Goal: Information Seeking & Learning: Learn about a topic

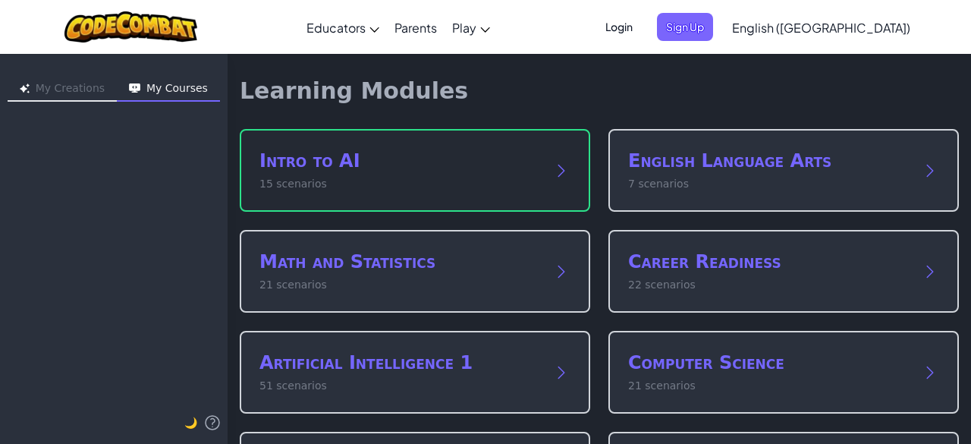
click at [454, 179] on p "15 scenarios" at bounding box center [400, 184] width 281 height 16
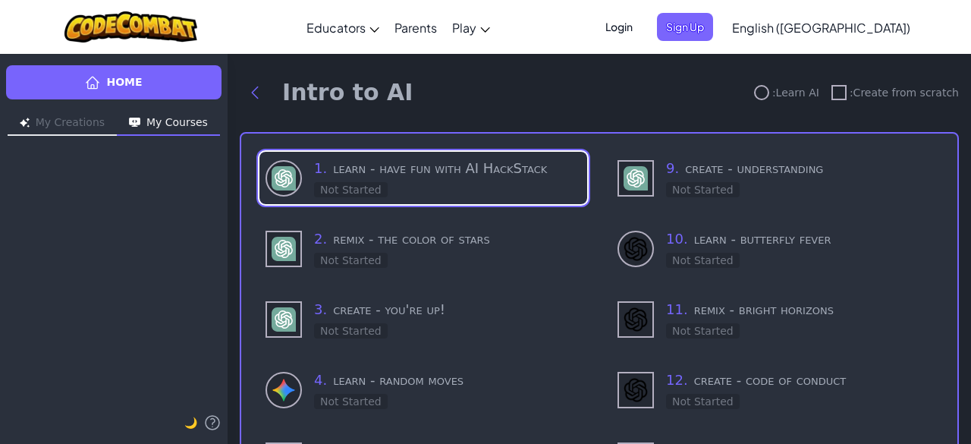
click at [286, 104] on h1 "Intro to AI" at bounding box center [347, 92] width 131 height 27
click at [642, 27] on span "Login" at bounding box center [619, 27] width 46 height 28
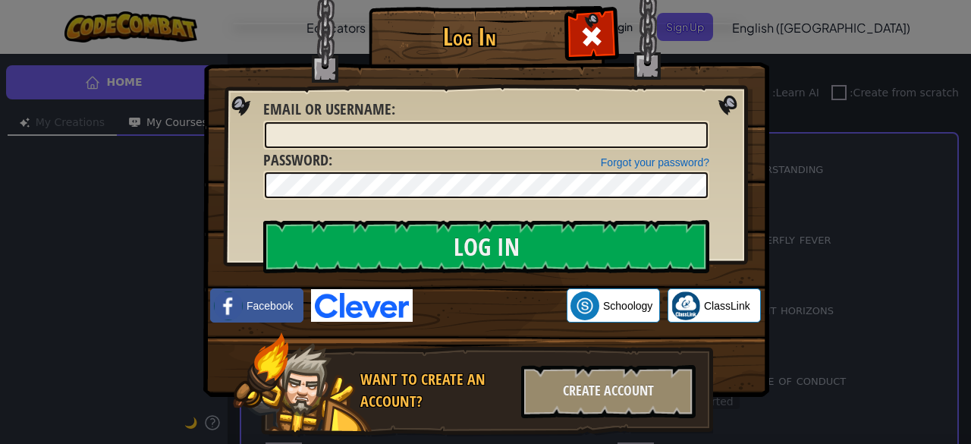
click at [378, 300] on img at bounding box center [362, 305] width 102 height 33
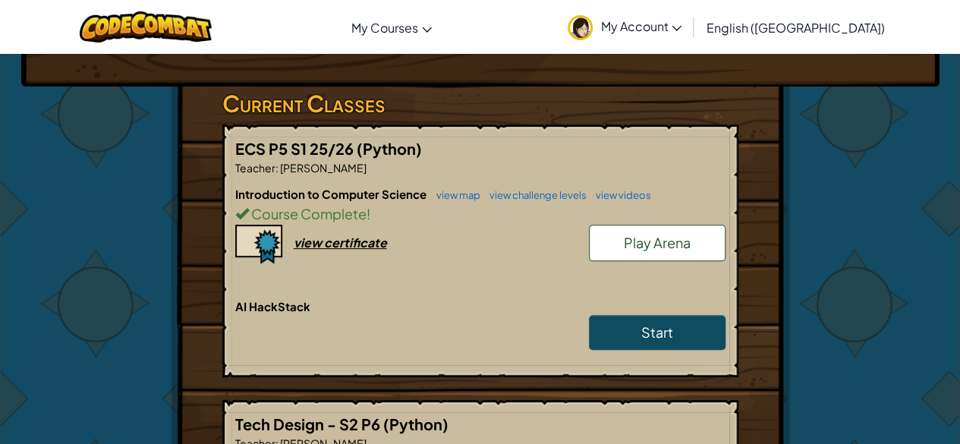
scroll to position [227, 0]
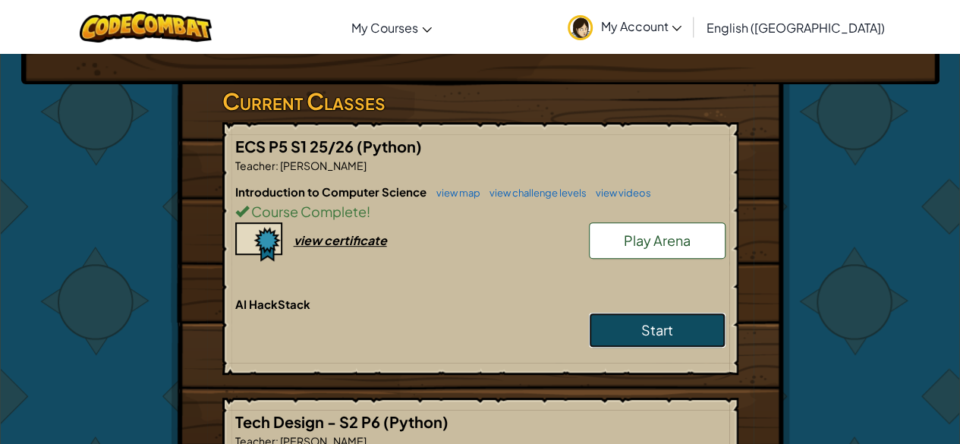
click at [699, 332] on link "Start" at bounding box center [657, 330] width 137 height 35
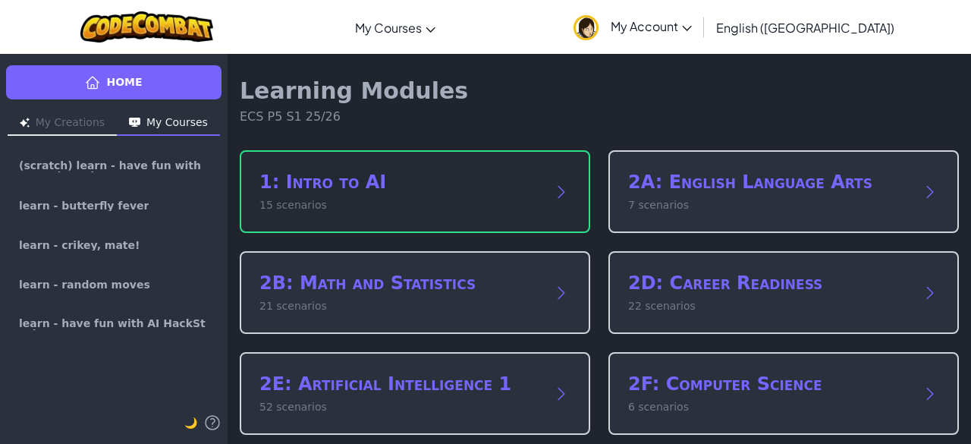
click at [463, 165] on div "1: Intro to AI 15 scenarios" at bounding box center [415, 191] width 351 height 83
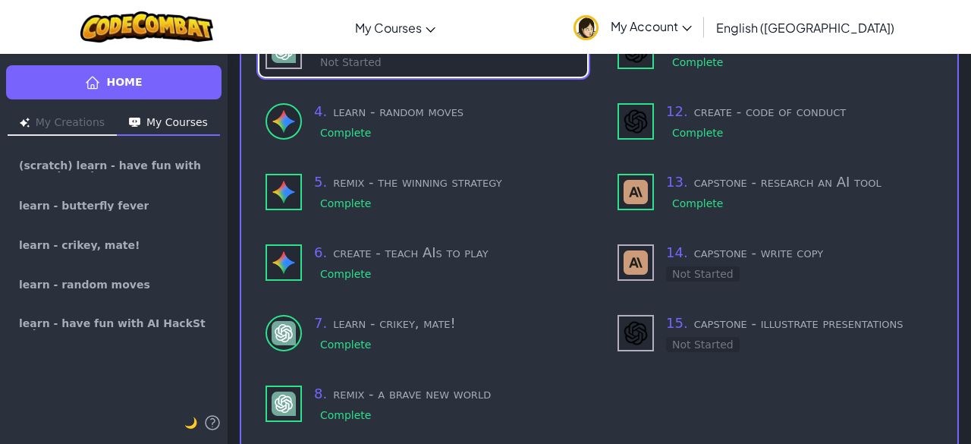
scroll to position [273, 0]
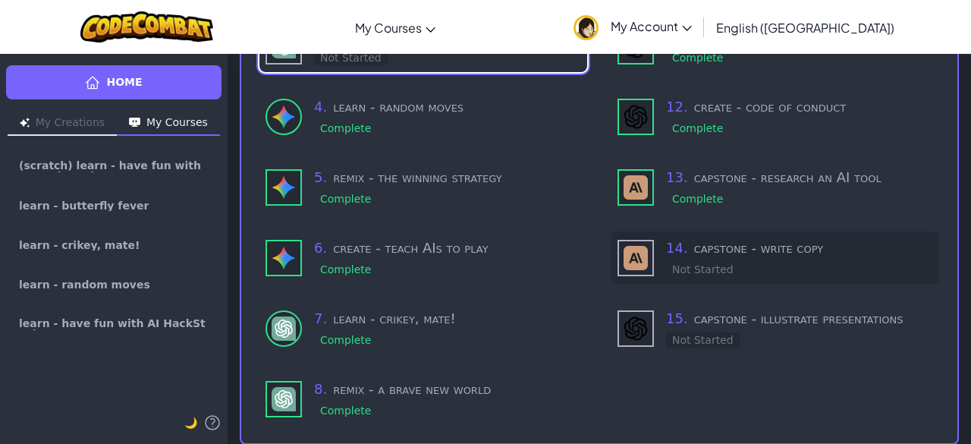
click at [728, 271] on div "14 . capstone - write copy Not Started" at bounding box center [799, 258] width 267 height 40
click at [649, 268] on div "14 . capstone - write copy In Progress" at bounding box center [776, 257] width 328 height 52
click at [631, 254] on img at bounding box center [636, 258] width 24 height 24
click at [632, 256] on img at bounding box center [636, 258] width 24 height 24
click at [882, 268] on div "14 . capstone - write copy In Progress" at bounding box center [799, 258] width 267 height 40
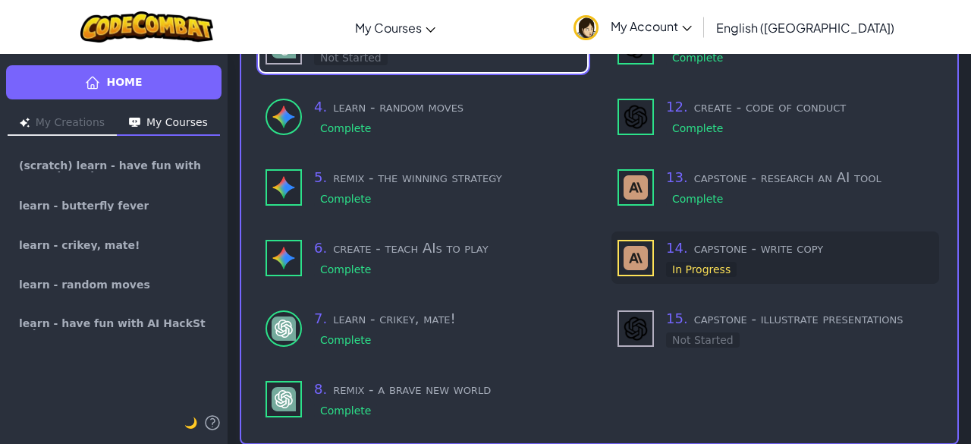
click at [878, 270] on div "14 . capstone - write copy In Progress" at bounding box center [799, 258] width 267 height 40
click at [628, 259] on img at bounding box center [636, 258] width 24 height 24
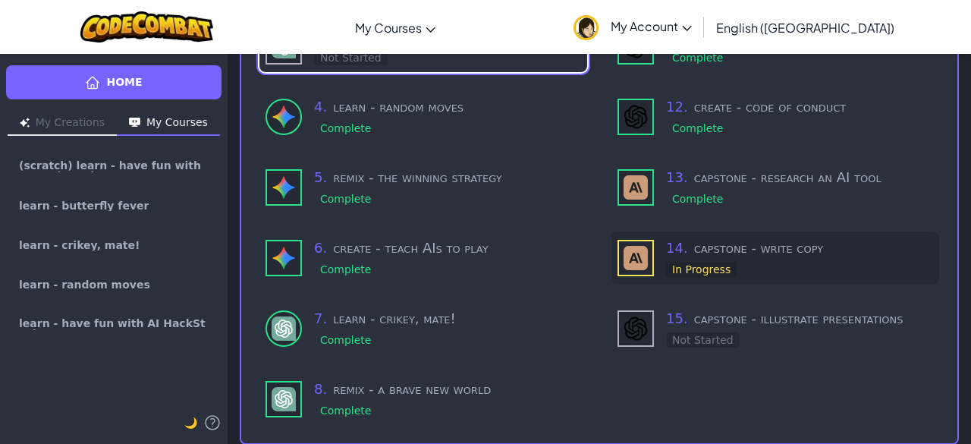
click at [745, 239] on h3 "14 . capstone - write copy" at bounding box center [799, 248] width 267 height 21
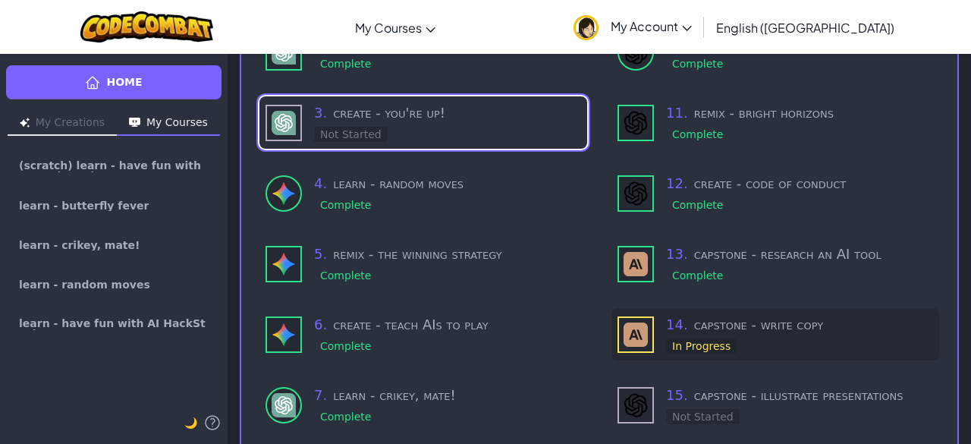
scroll to position [199, 0]
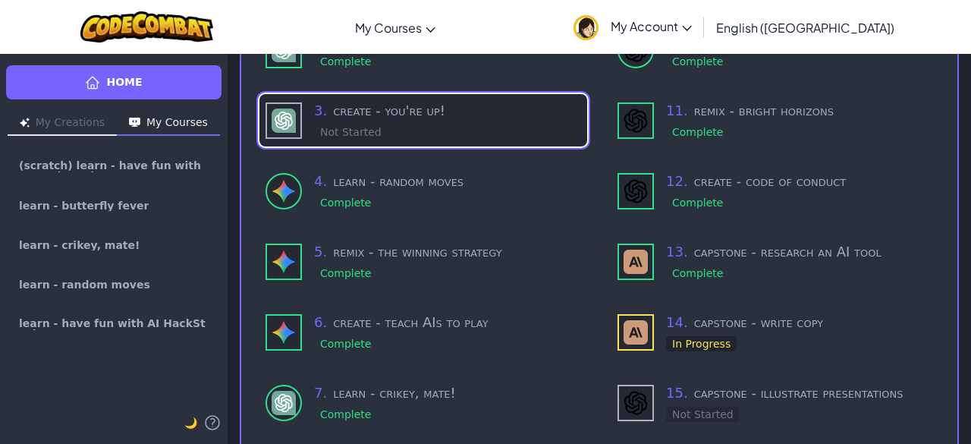
click at [499, 134] on div "3 . create - you're up! Not Started" at bounding box center [447, 120] width 267 height 40
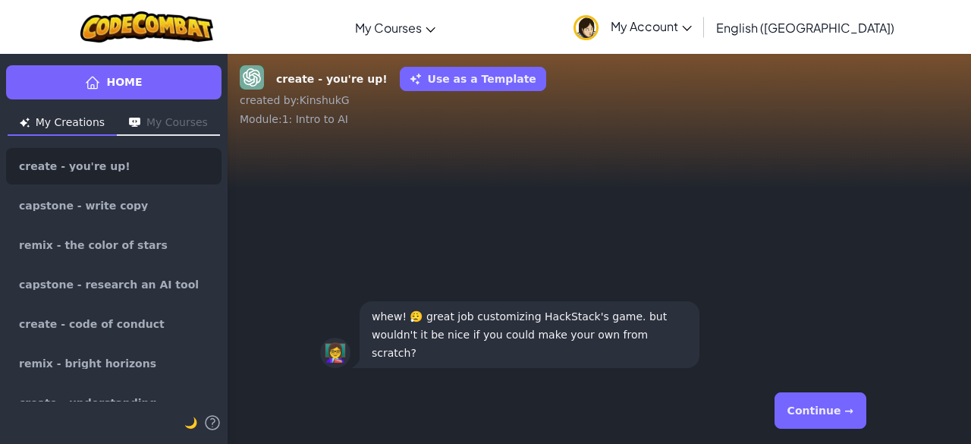
click at [816, 414] on button "Continue →" at bounding box center [821, 410] width 92 height 36
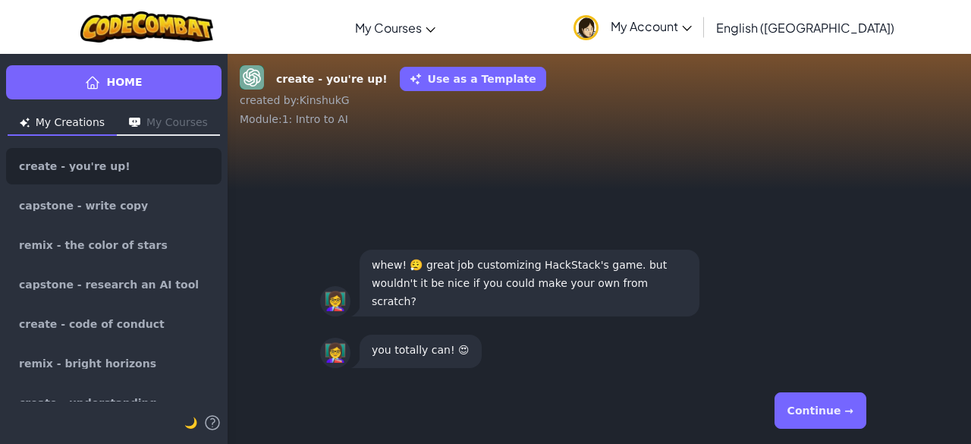
click at [841, 425] on button "Continue →" at bounding box center [821, 410] width 92 height 36
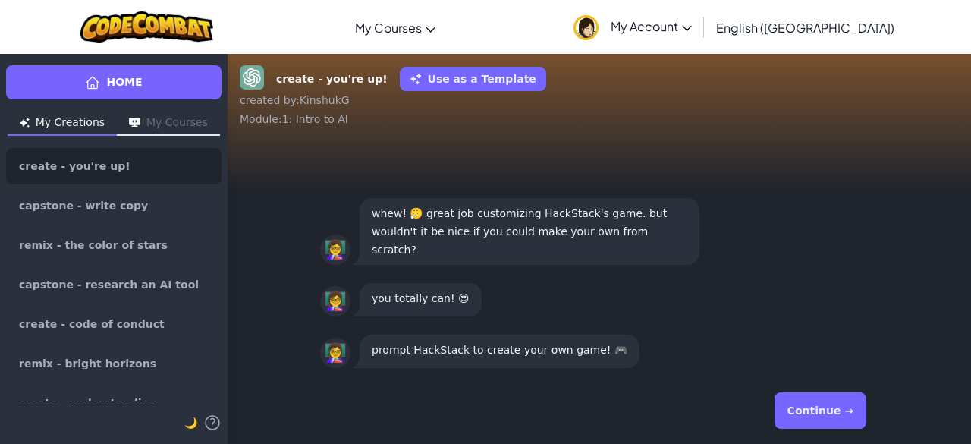
click at [856, 430] on div "Continue →" at bounding box center [599, 410] width 558 height 55
click at [826, 404] on button "Continue →" at bounding box center [821, 410] width 92 height 36
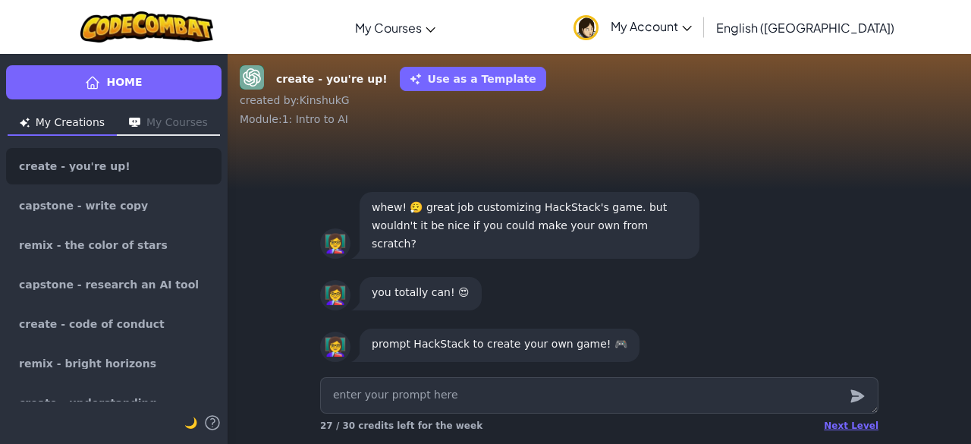
click at [597, 374] on div "Next Level 27 / 30 credits left for the week" at bounding box center [599, 407] width 583 height 73
type textarea "x"
type textarea "v"
type textarea "x"
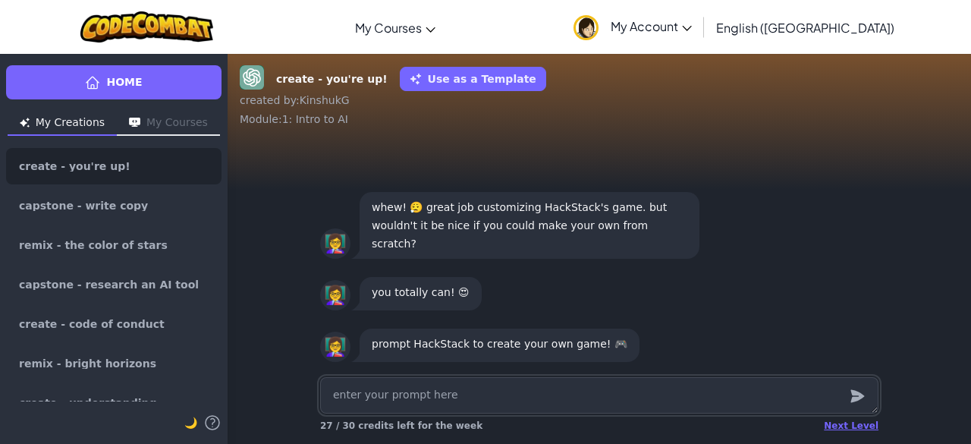
type textarea "c"
type textarea "x"
type textarea "cr"
type textarea "x"
type textarea "cre"
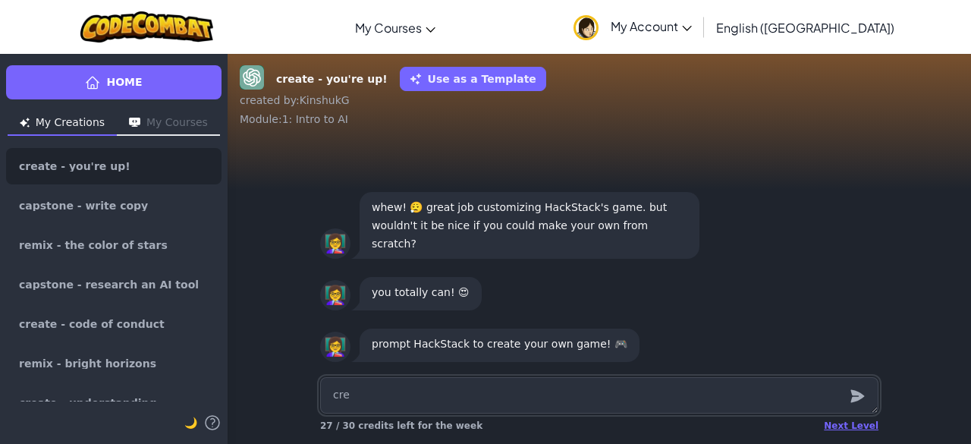
type textarea "x"
type textarea "crea"
type textarea "x"
type textarea "creat"
type textarea "x"
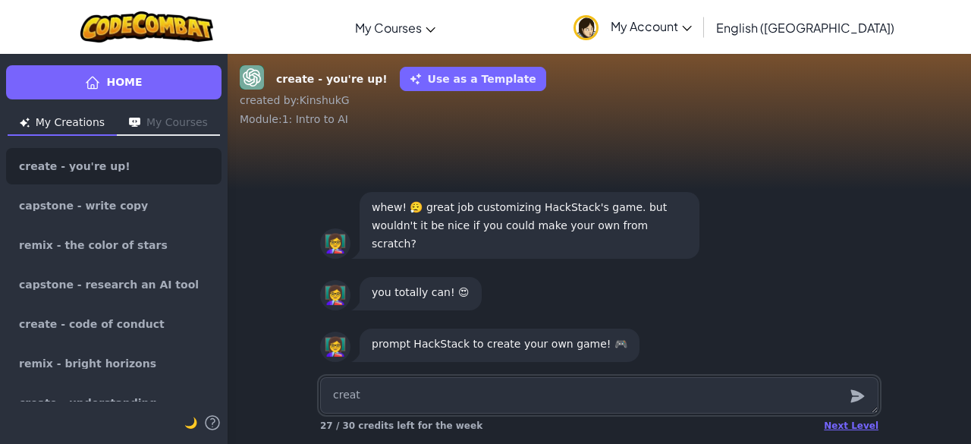
type textarea "create"
type textarea "x"
type textarea "create"
type textarea "x"
type textarea "create a"
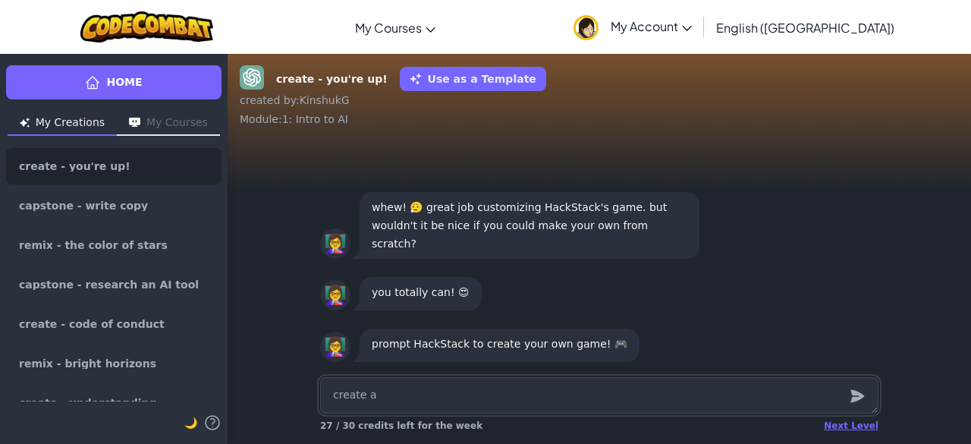
type textarea "x"
type textarea "create a"
type textarea "x"
type textarea "create a f"
type textarea "x"
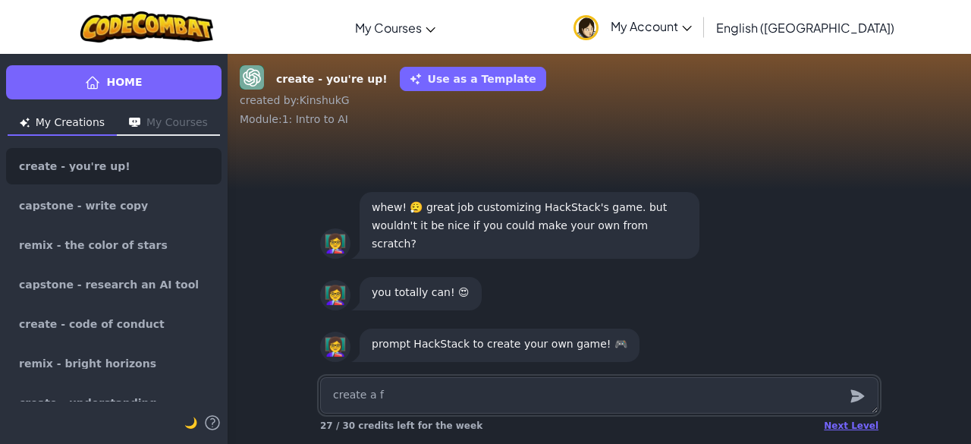
type textarea "create a fu"
type textarea "x"
type textarea "create a fun"
type textarea "x"
type textarea "create a fun"
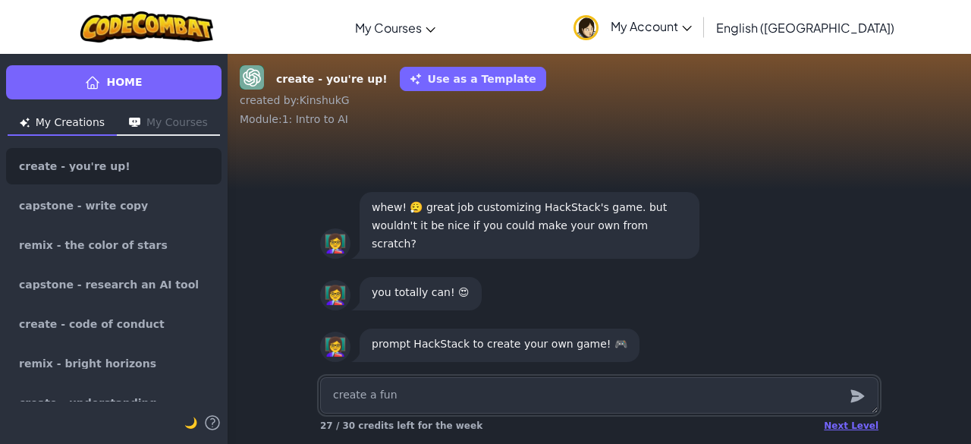
type textarea "x"
type textarea "create a fun g"
type textarea "x"
type textarea "create a fun ga"
type textarea "x"
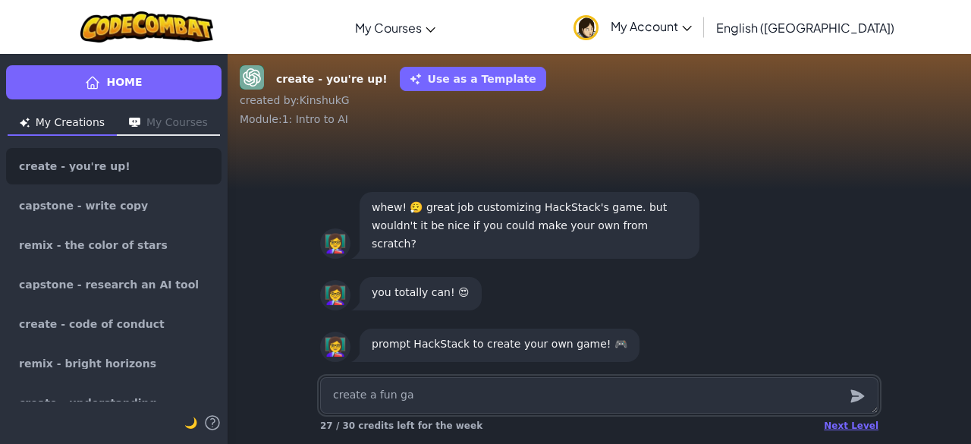
type textarea "create a fun gam"
type textarea "x"
type textarea "create a fun game"
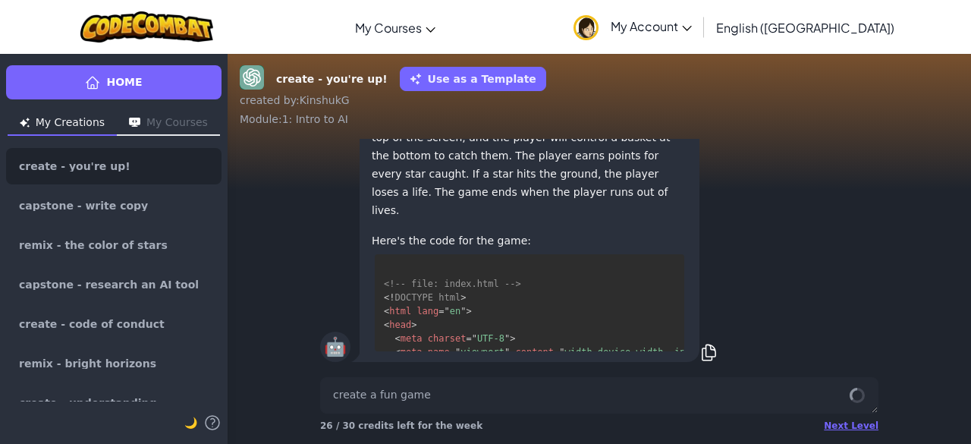
scroll to position [1763, 0]
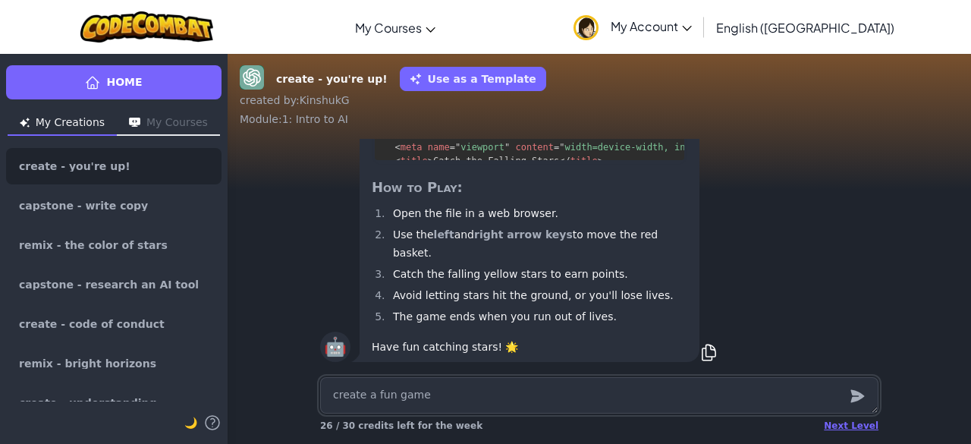
type textarea "x"
type textarea "d"
type textarea "x"
type textarea "df"
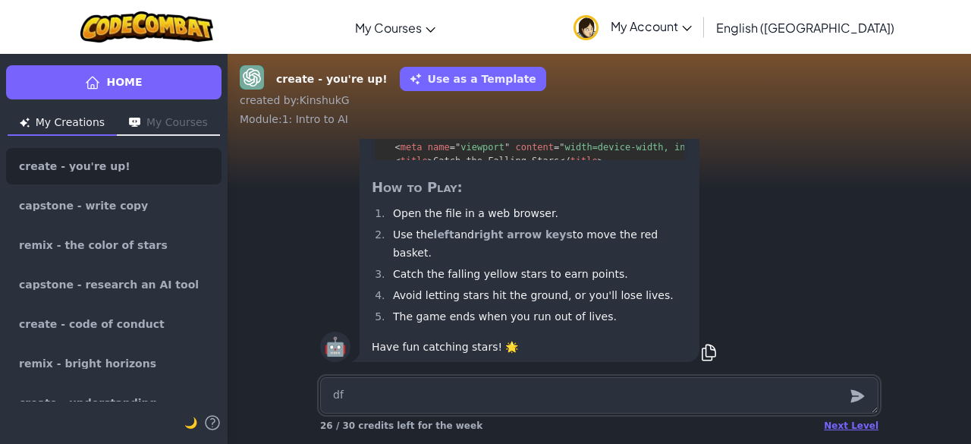
type textarea "x"
type textarea "df"
type textarea "x"
type textarea "df"
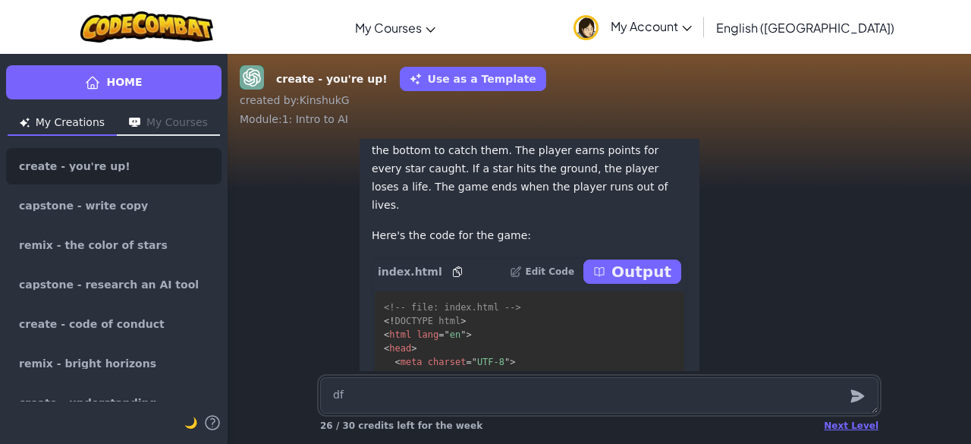
scroll to position [-229, 0]
type textarea "x"
type textarea "df\"
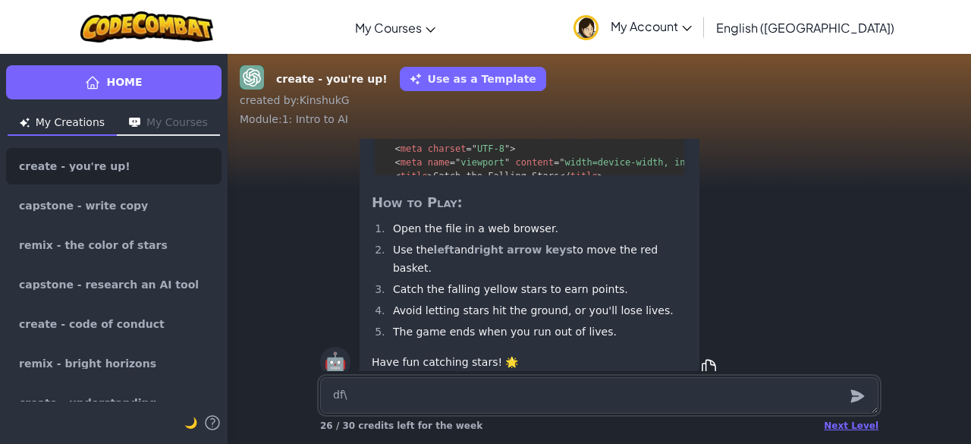
scroll to position [0, 0]
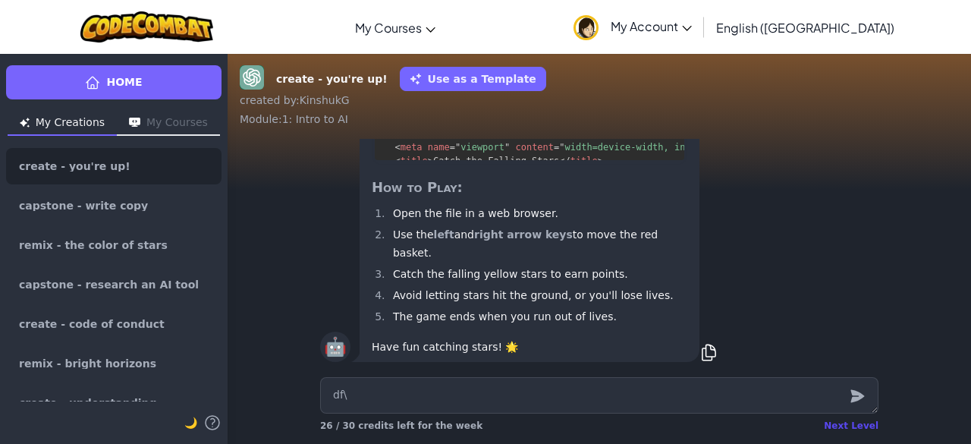
click at [839, 430] on div "Next Level" at bounding box center [851, 426] width 55 height 12
type textarea "x"
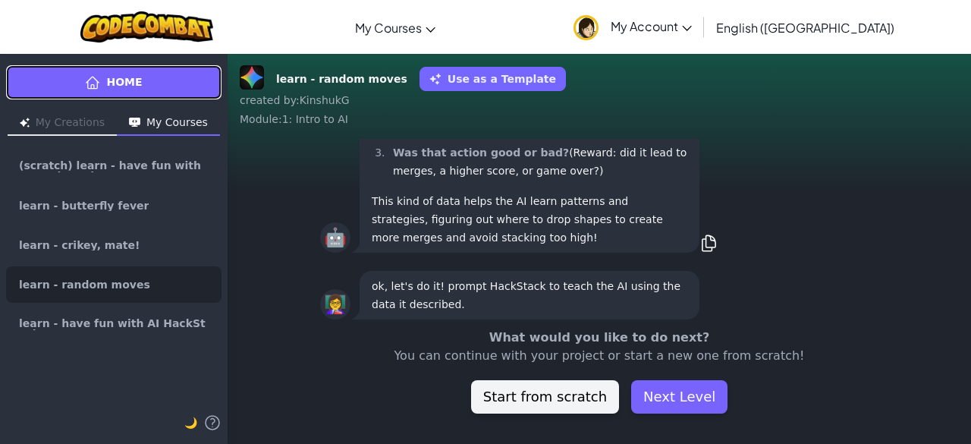
click at [81, 71] on link "Home" at bounding box center [113, 82] width 215 height 34
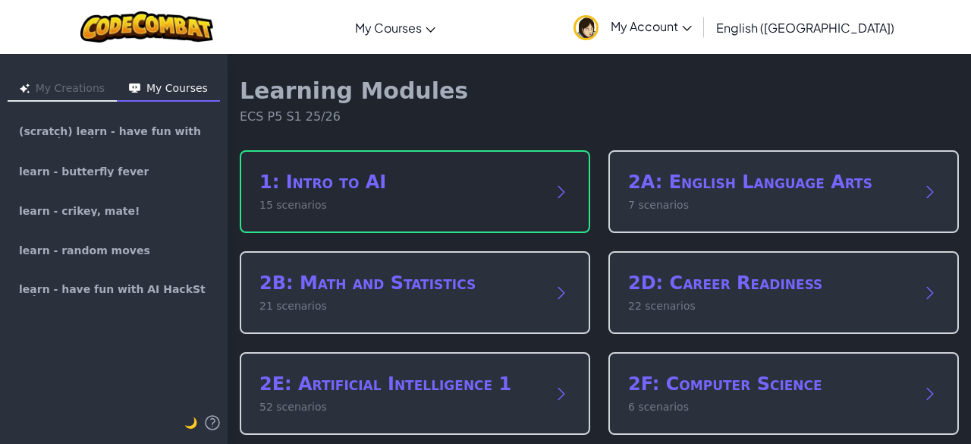
click at [298, 184] on h2 "1: Intro to AI" at bounding box center [400, 182] width 281 height 24
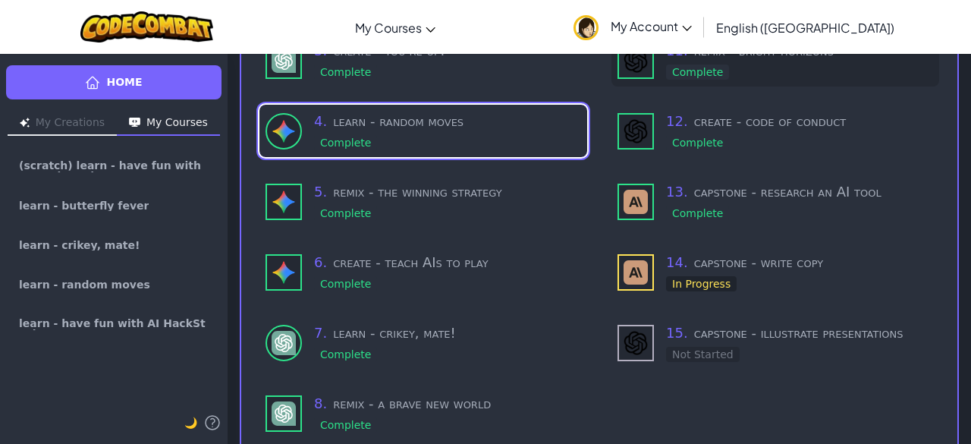
scroll to position [268, 0]
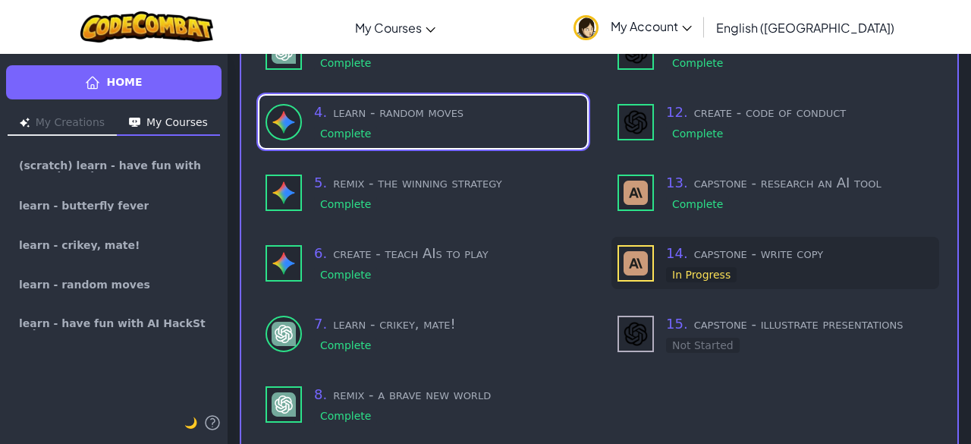
click at [674, 266] on div "14 . capstone - write copy In Progress" at bounding box center [799, 263] width 267 height 40
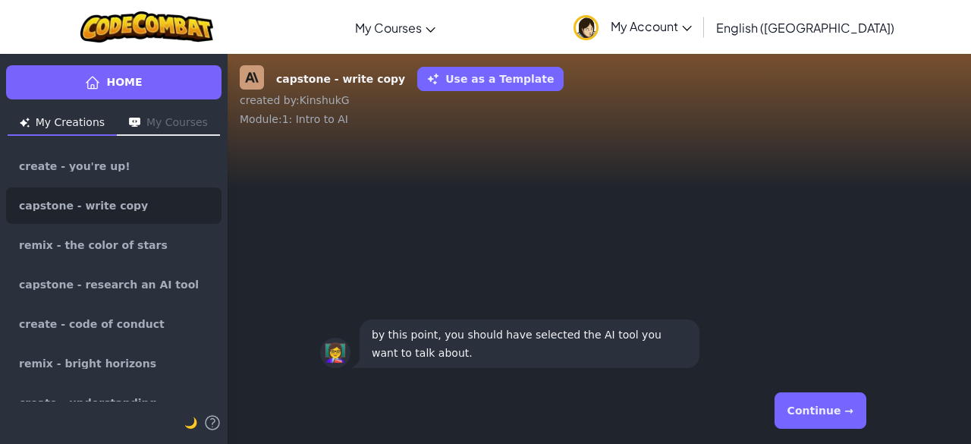
click at [789, 404] on button "Continue →" at bounding box center [821, 410] width 92 height 36
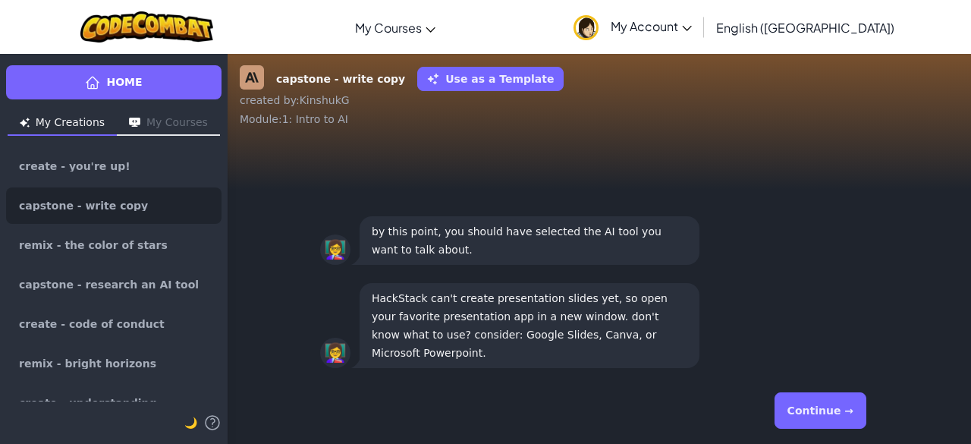
click at [792, 414] on button "Continue →" at bounding box center [821, 410] width 92 height 36
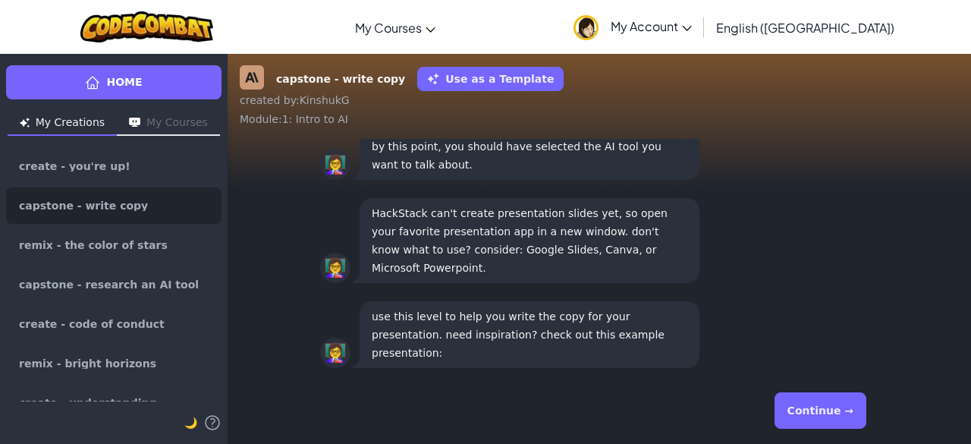
click at [813, 409] on button "Continue →" at bounding box center [821, 410] width 92 height 36
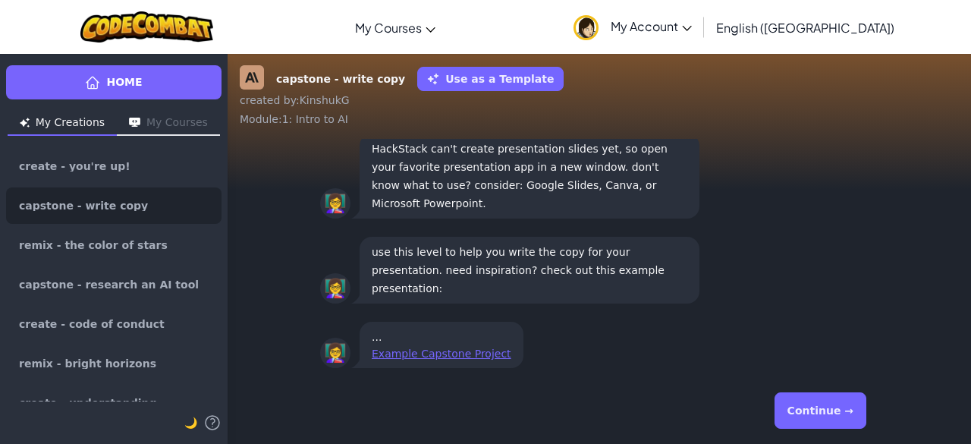
click at [846, 417] on button "Continue →" at bounding box center [821, 410] width 92 height 36
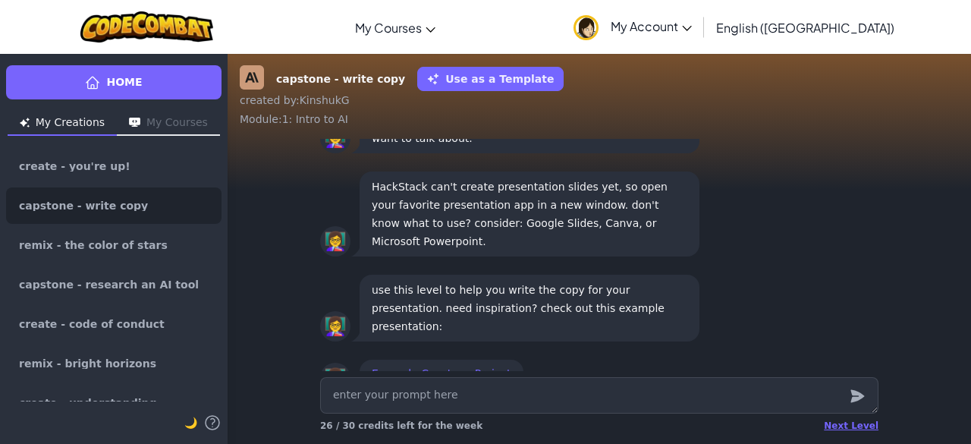
scroll to position [-37, 0]
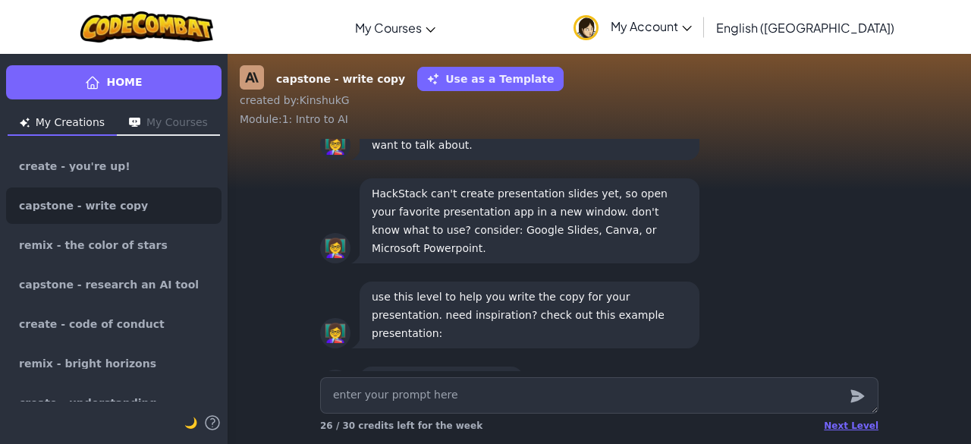
type textarea "x"
type textarea "\"
